Goal: Transaction & Acquisition: Purchase product/service

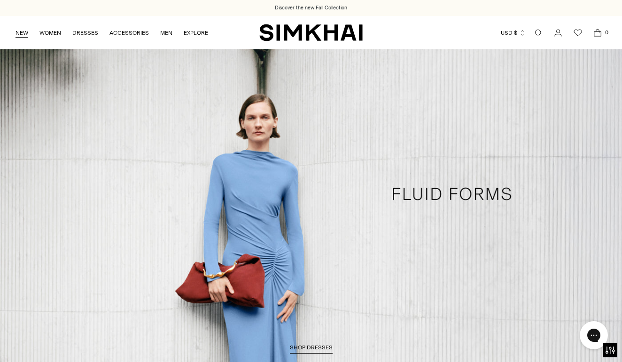
click at [23, 29] on link "NEW" at bounding box center [21, 33] width 13 height 21
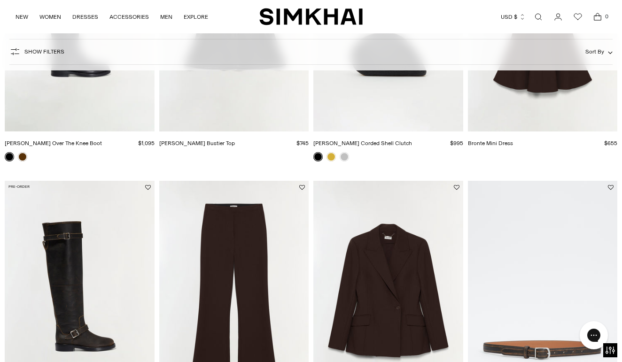
scroll to position [499, 0]
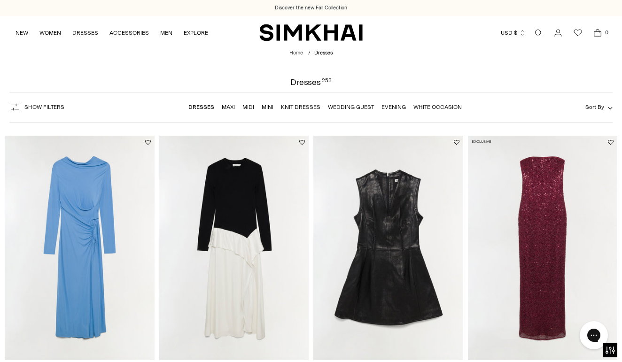
click at [22, 108] on button "Show Filters" at bounding box center [36, 107] width 55 height 15
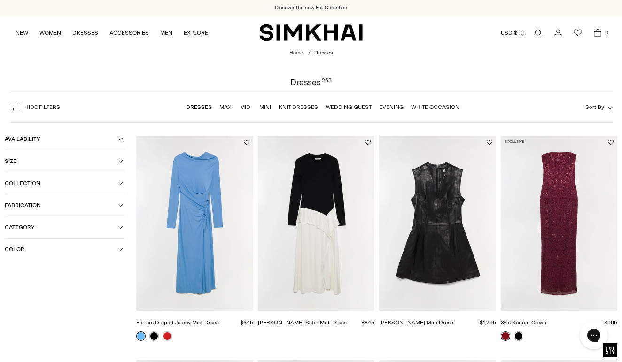
click at [32, 251] on span "Color" at bounding box center [61, 249] width 113 height 7
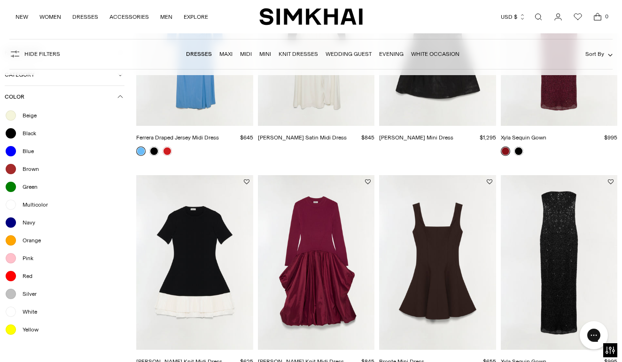
scroll to position [186, 0]
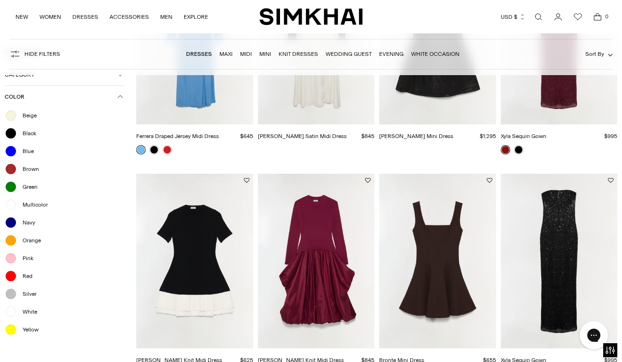
click at [27, 330] on span "Yellow" at bounding box center [28, 329] width 22 height 8
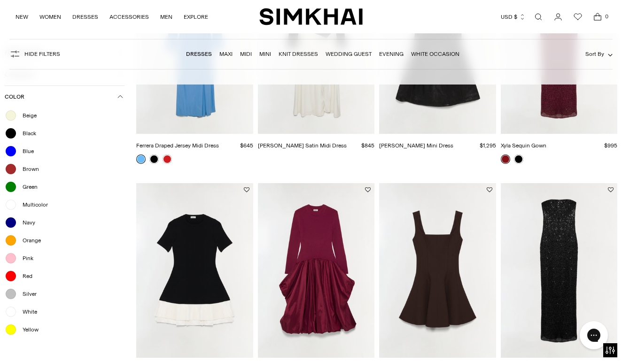
click at [28, 312] on span "White" at bounding box center [27, 312] width 20 height 8
click at [29, 257] on span "Pink" at bounding box center [25, 258] width 16 height 8
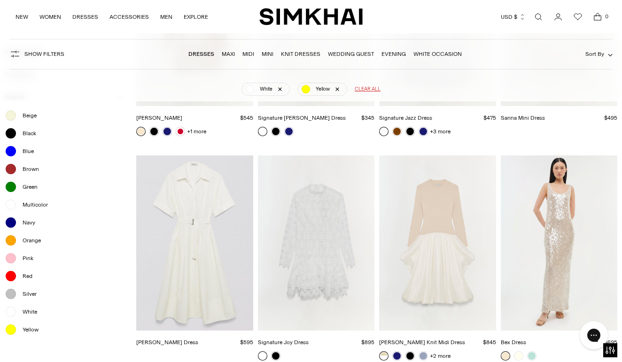
scroll to position [3381, 0]
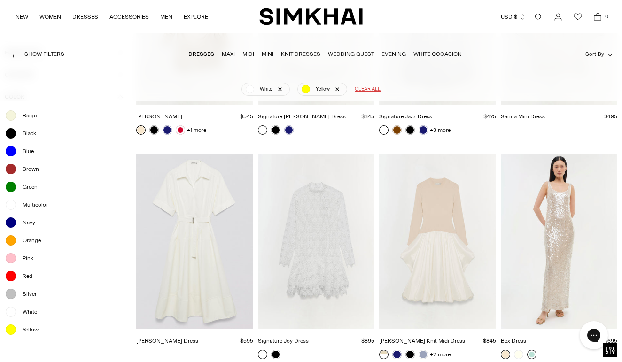
click at [527, 350] on link at bounding box center [531, 354] width 9 height 9
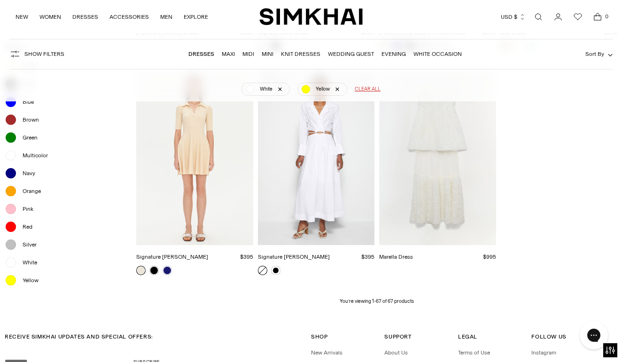
scroll to position [3688, 0]
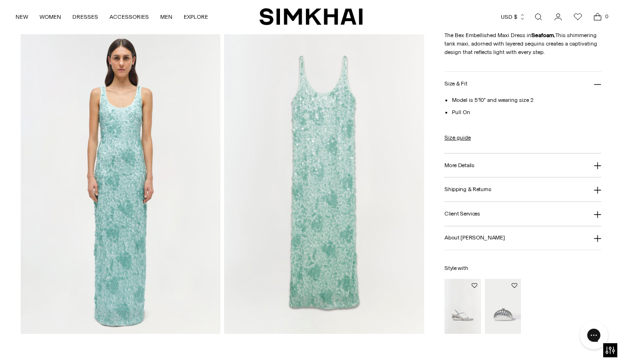
scroll to position [641, 0]
